Goal: Information Seeking & Learning: Learn about a topic

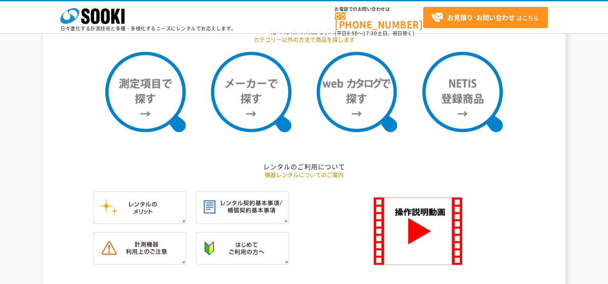
scroll to position [683, 0]
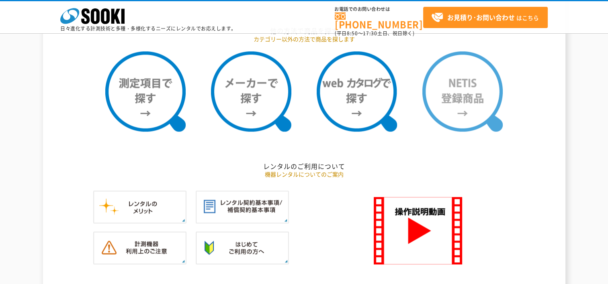
click at [455, 98] on img at bounding box center [462, 91] width 80 height 80
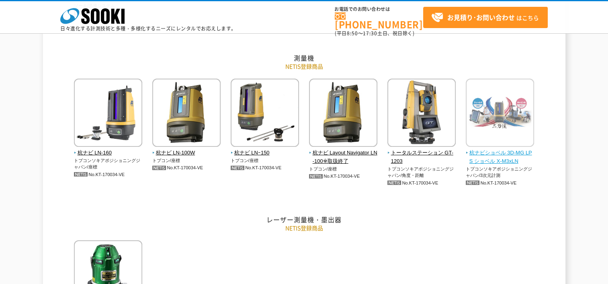
scroll to position [2129, 0]
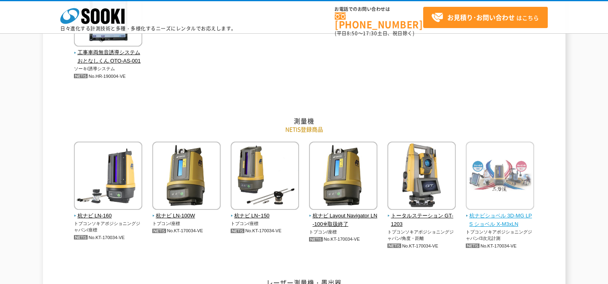
click at [496, 178] on img at bounding box center [499, 177] width 68 height 70
